Goal: Task Accomplishment & Management: Use online tool/utility

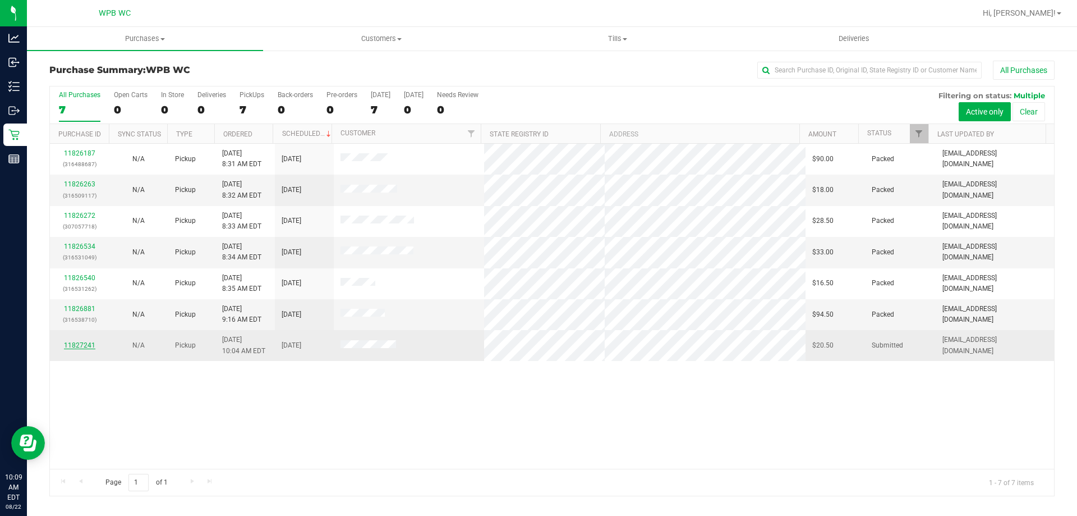
click at [81, 343] on link "11827241" at bounding box center [79, 345] width 31 height 8
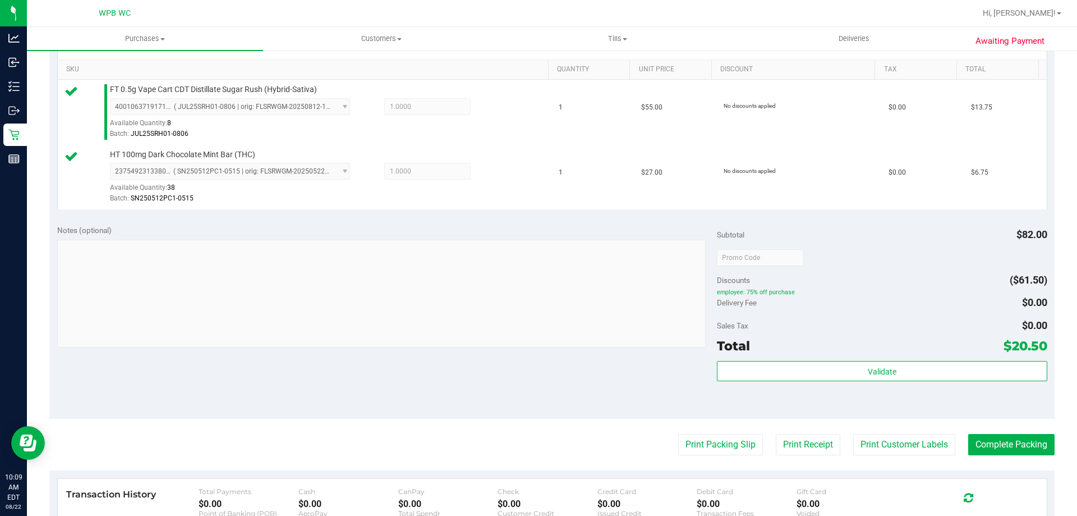
scroll to position [281, 0]
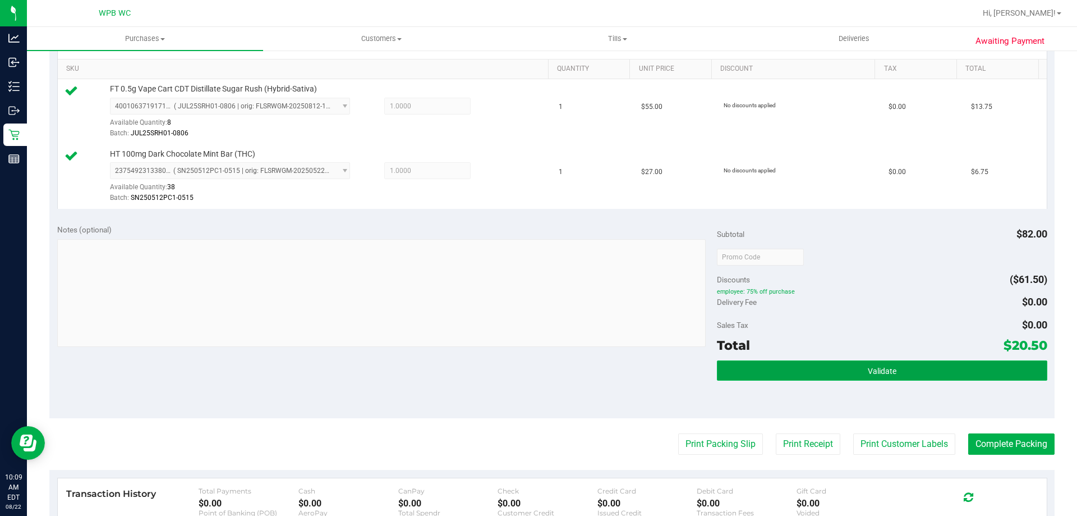
click at [877, 377] on button "Validate" at bounding box center [882, 370] width 330 height 20
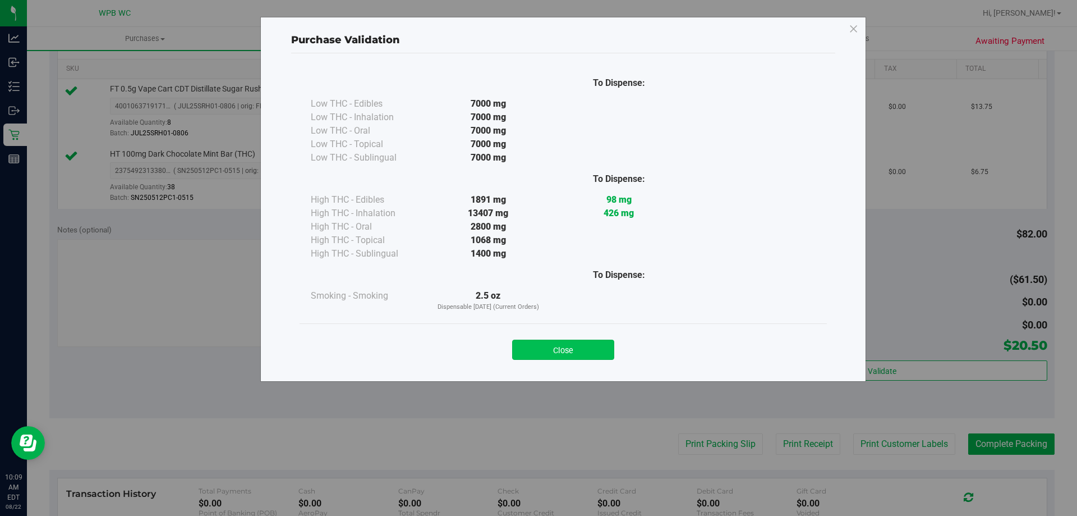
click at [597, 347] on button "Close" at bounding box center [563, 349] width 102 height 20
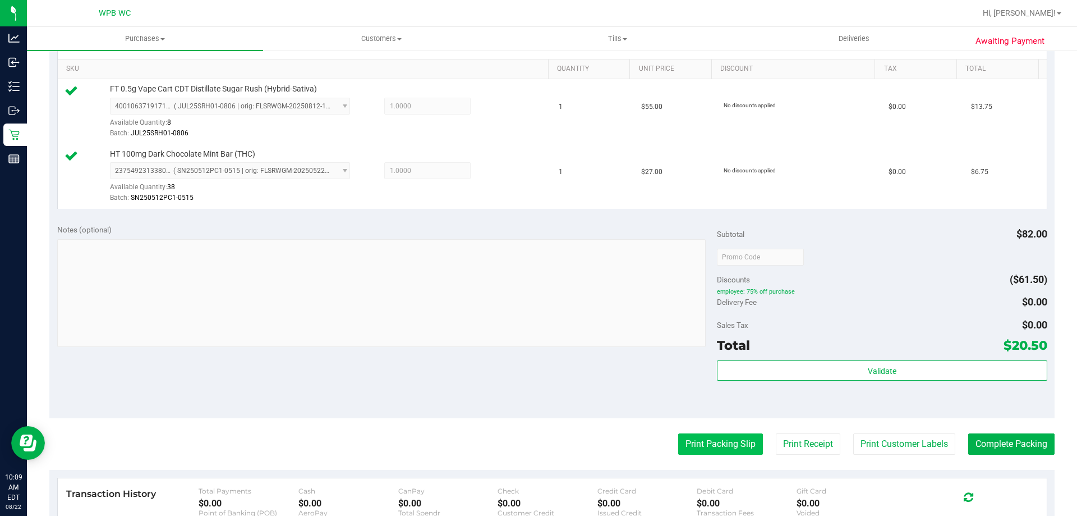
click at [721, 444] on button "Print Packing Slip" at bounding box center [720, 443] width 85 height 21
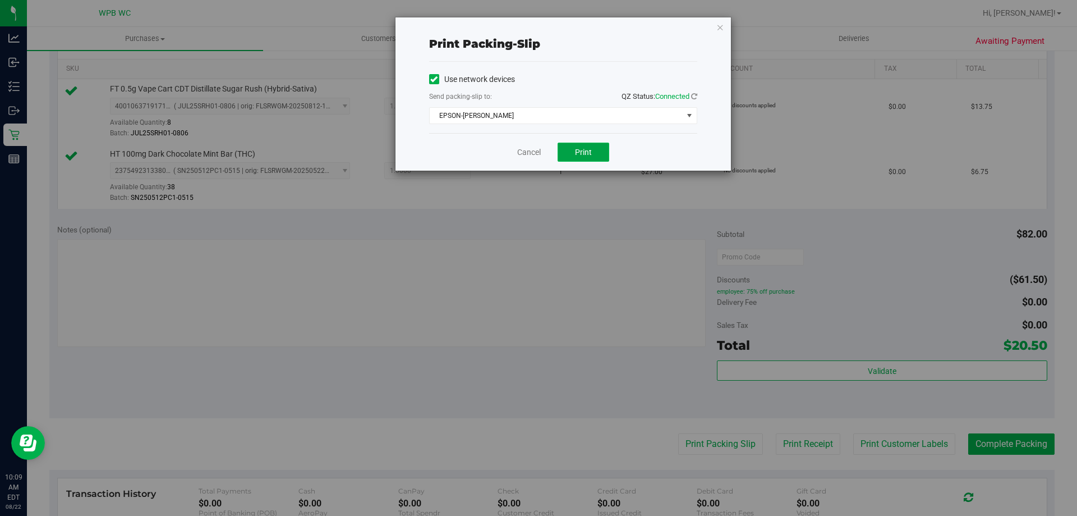
click at [580, 145] on button "Print" at bounding box center [584, 151] width 52 height 19
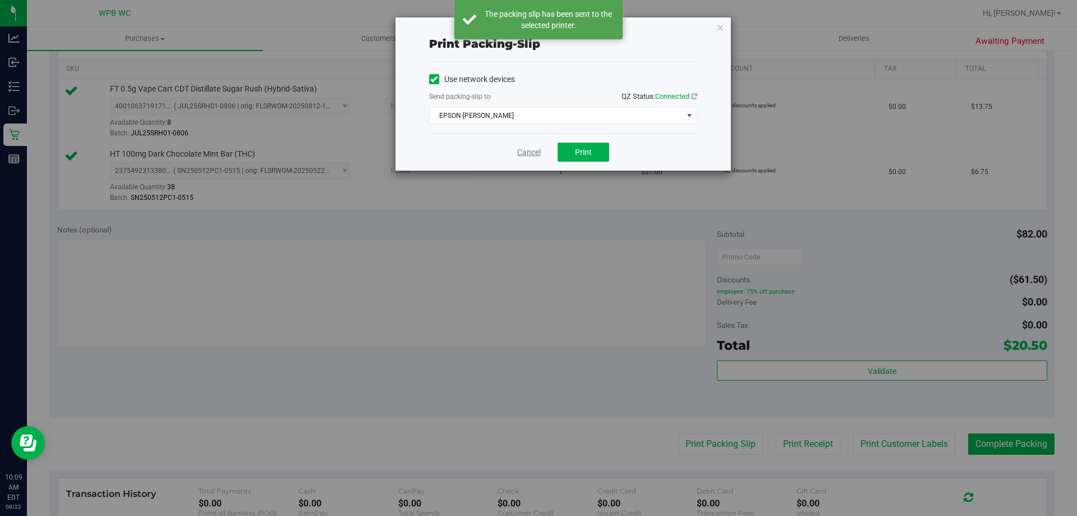
click at [530, 151] on link "Cancel" at bounding box center [529, 152] width 24 height 12
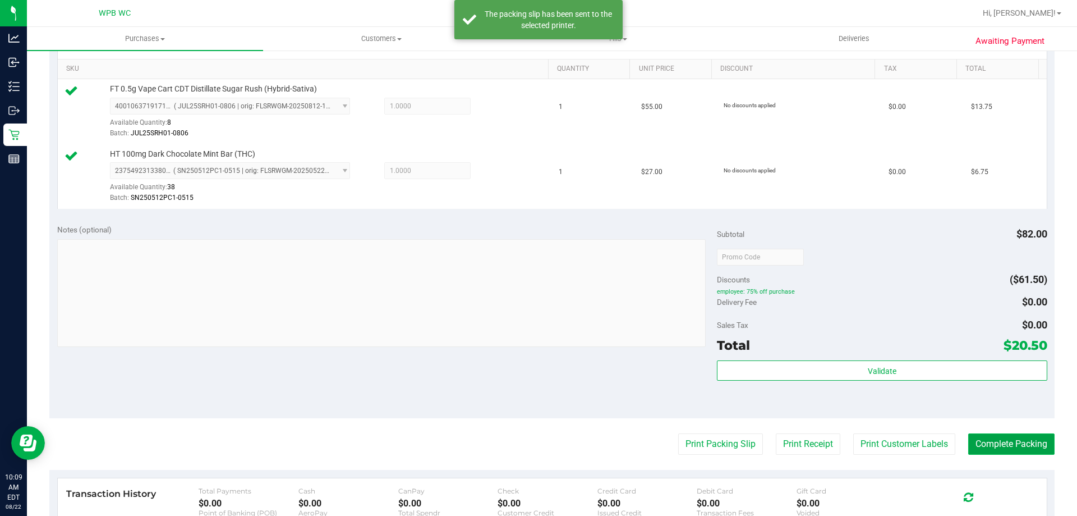
click at [996, 452] on button "Complete Packing" at bounding box center [1011, 443] width 86 height 21
